Goal: Use online tool/utility: Use online tool/utility

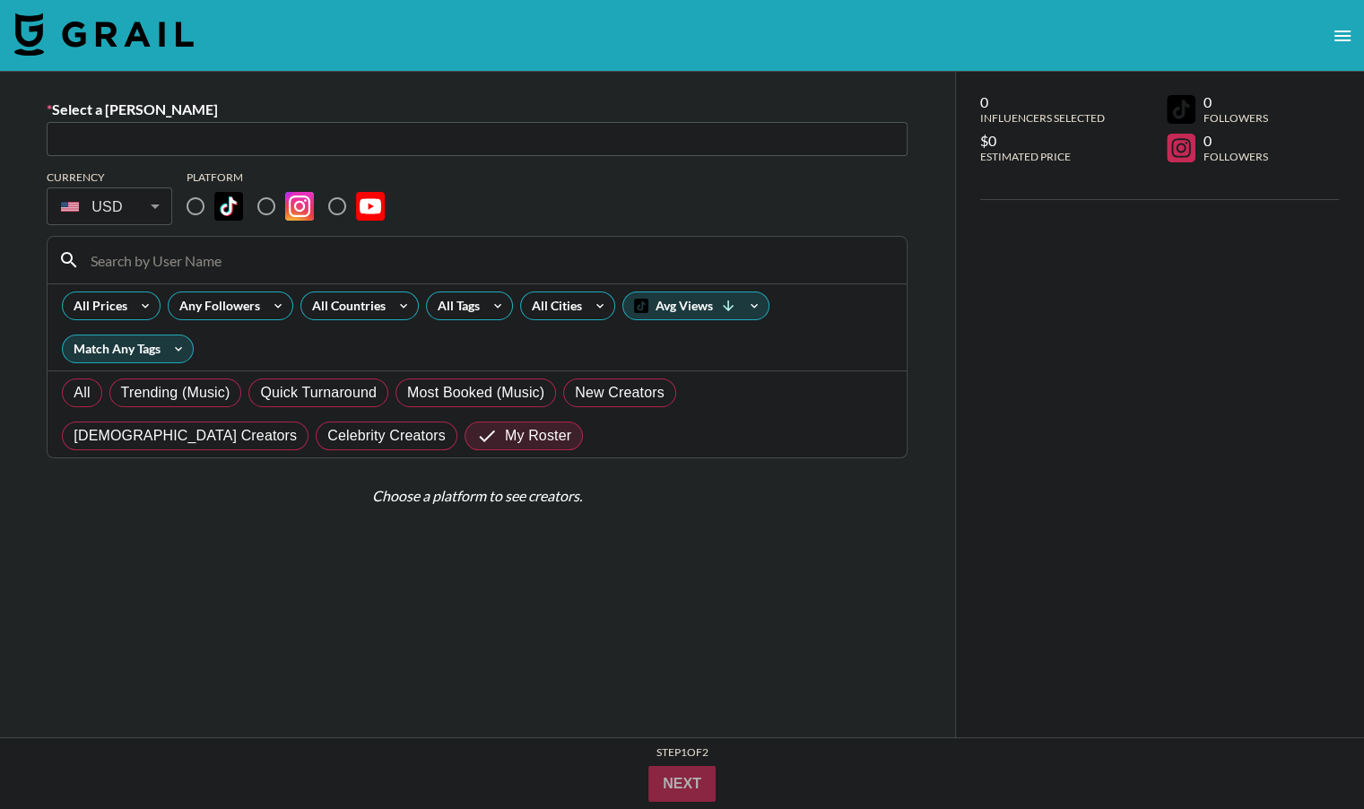
click at [139, 39] on img at bounding box center [103, 34] width 179 height 43
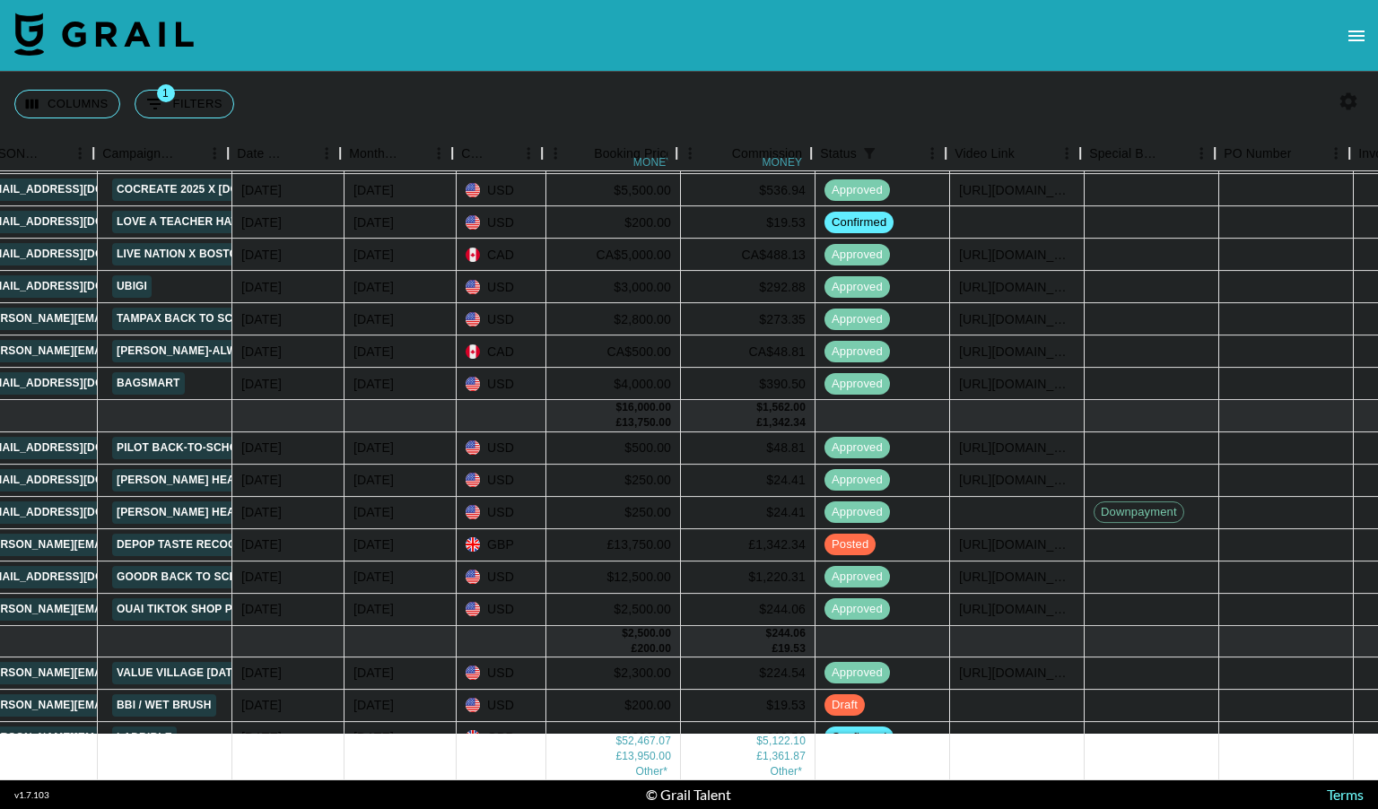
scroll to position [286, 777]
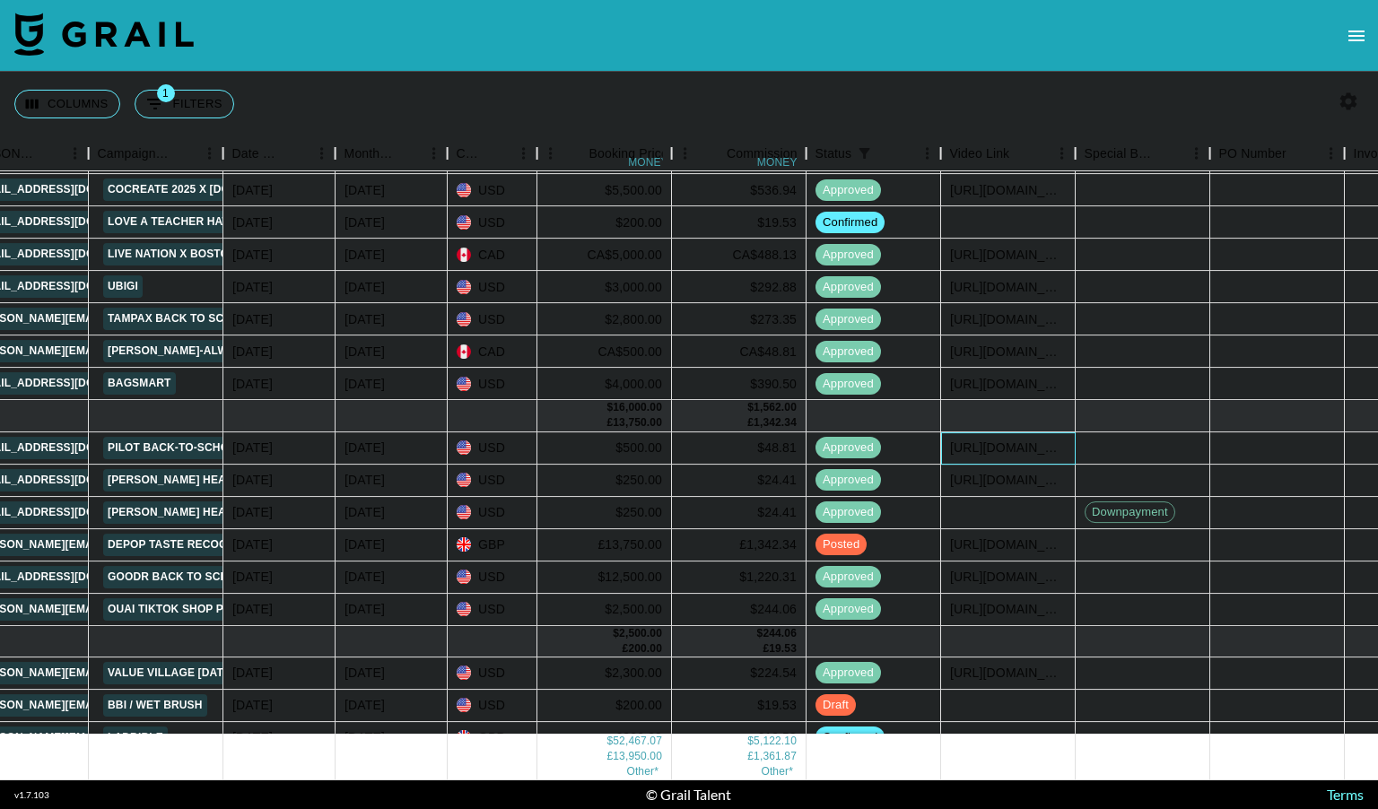
click at [998, 448] on div "[URL][DOMAIN_NAME]" at bounding box center [1008, 448] width 116 height 18
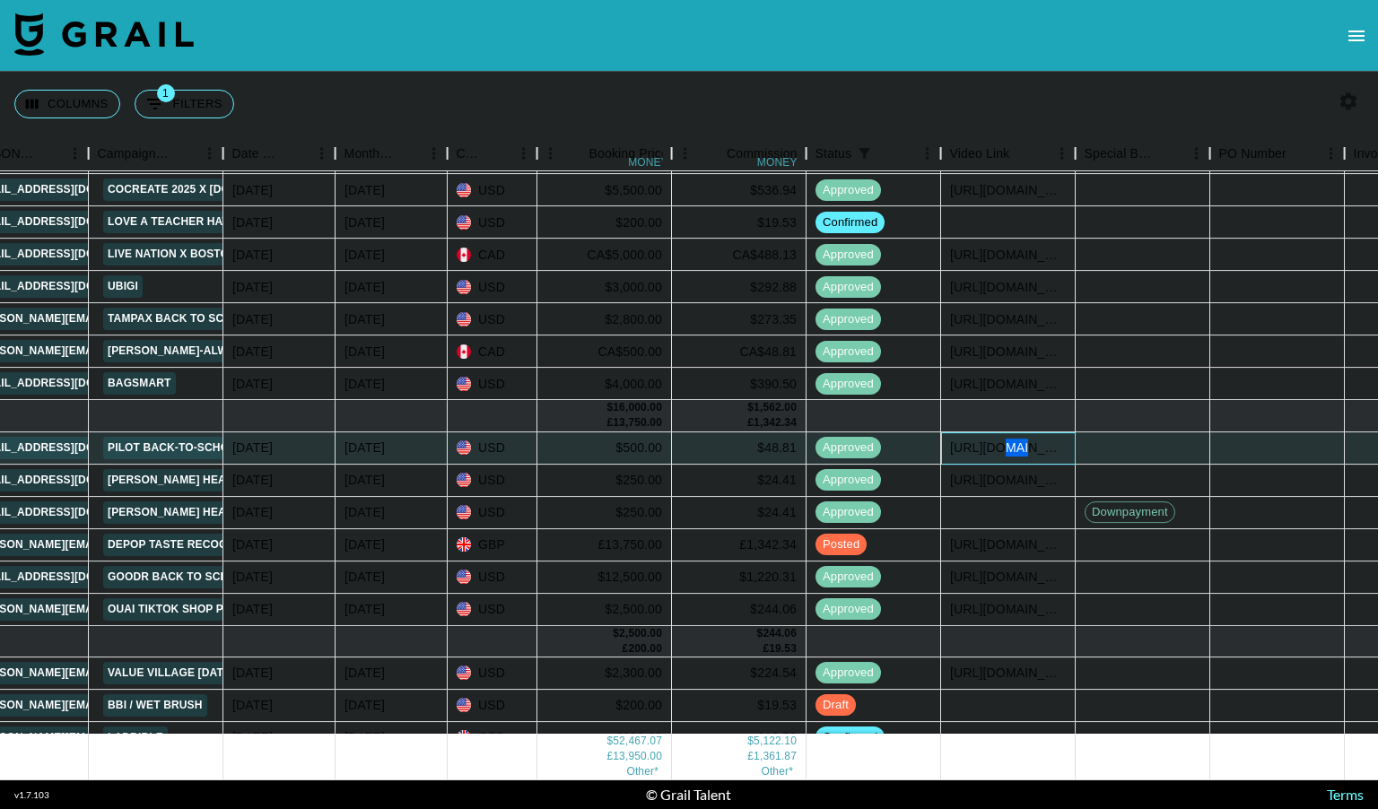
click at [998, 448] on div "[URL][DOMAIN_NAME]" at bounding box center [1008, 448] width 116 height 18
click at [990, 447] on input "[URL][DOMAIN_NAME]" at bounding box center [1008, 447] width 132 height 14
